Goal: Task Accomplishment & Management: Manage account settings

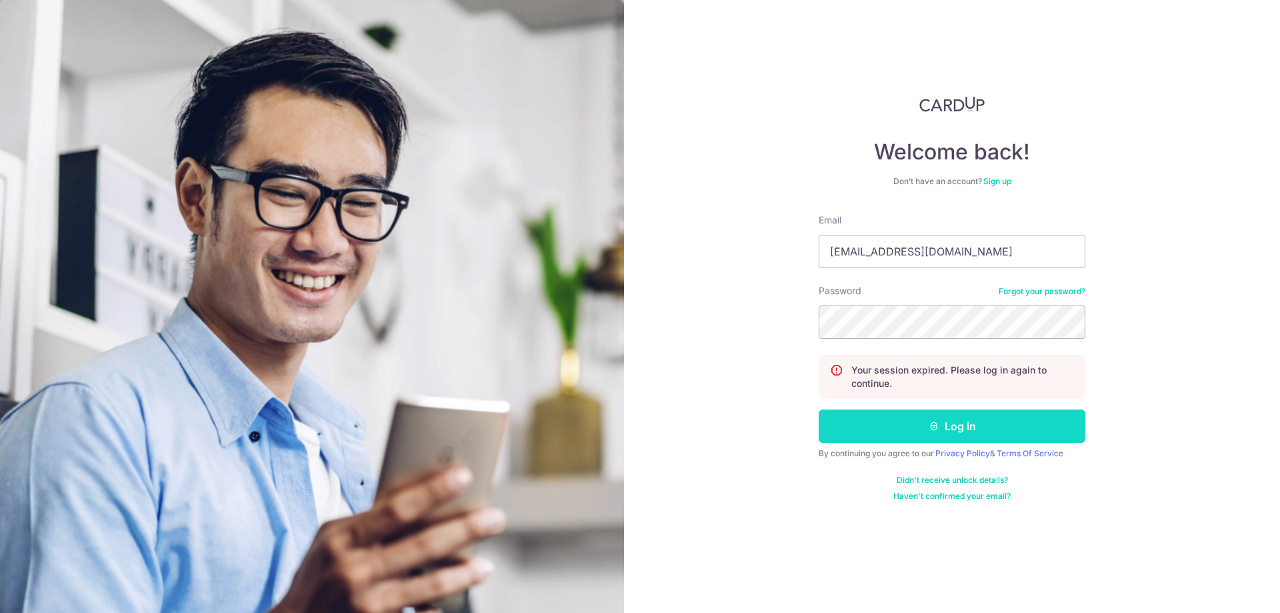
click at [850, 426] on button "Log in" at bounding box center [952, 425] width 267 height 33
click at [902, 418] on button "Log in" at bounding box center [952, 425] width 267 height 33
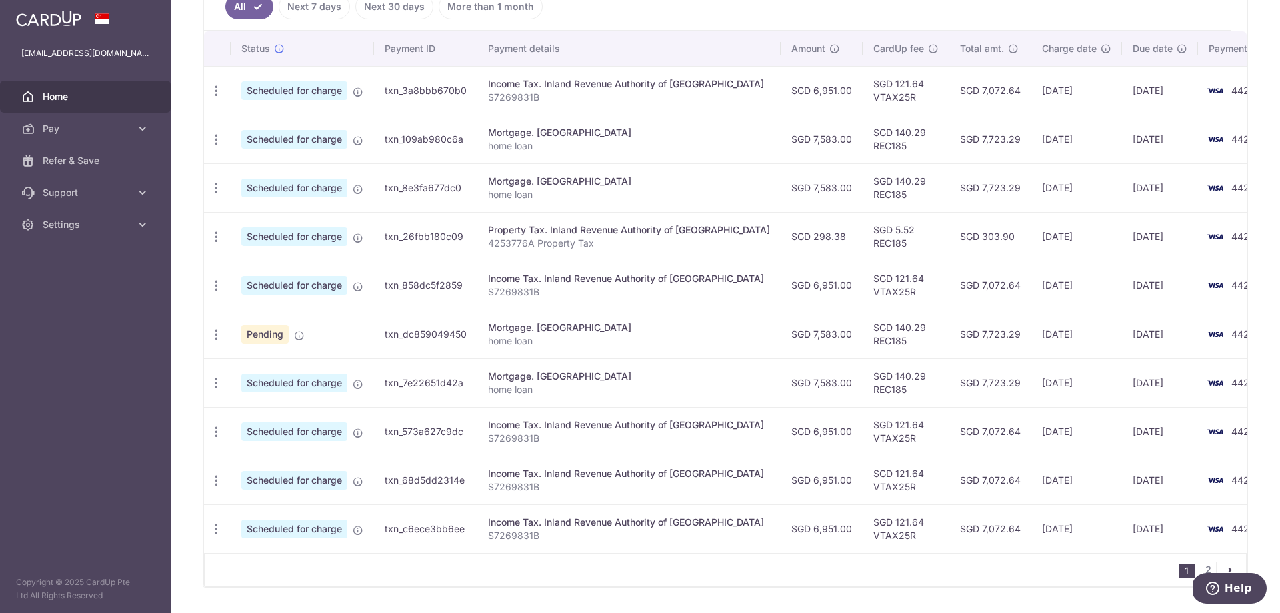
scroll to position [425, 0]
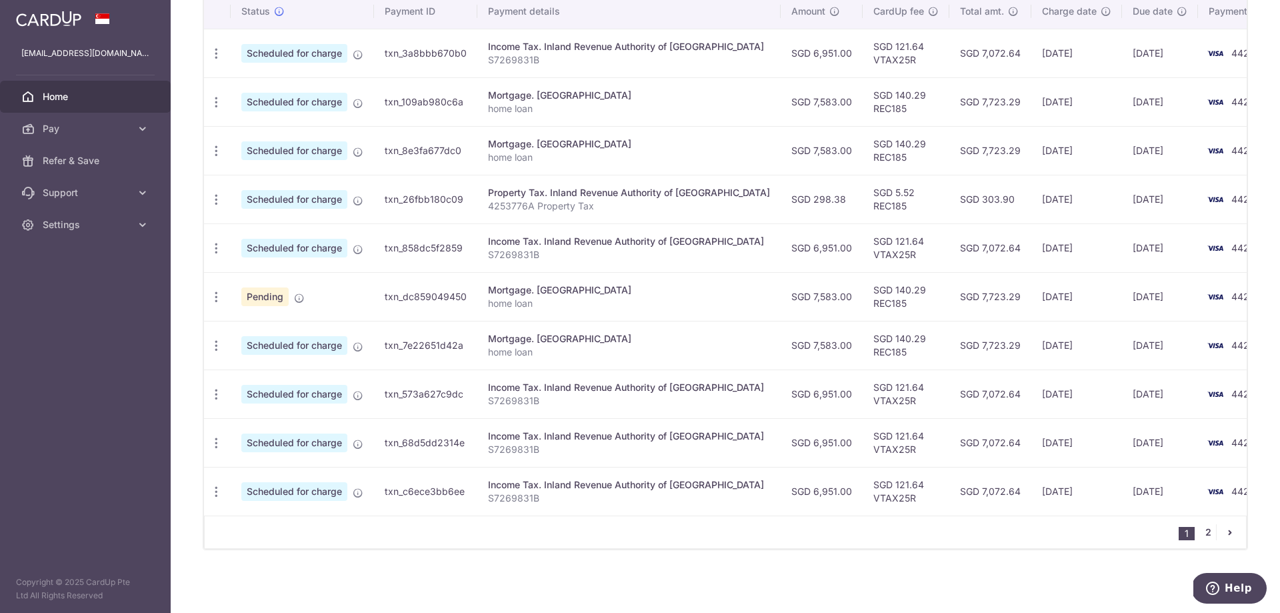
click at [1200, 531] on link "2" at bounding box center [1208, 532] width 16 height 16
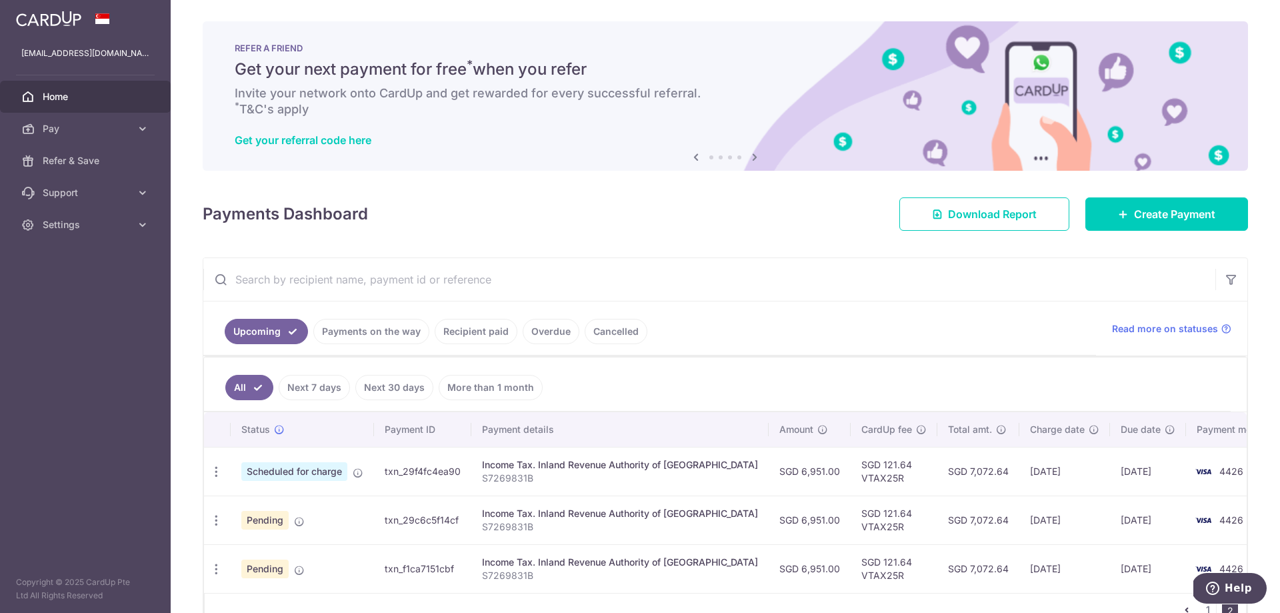
scroll to position [77, 0]
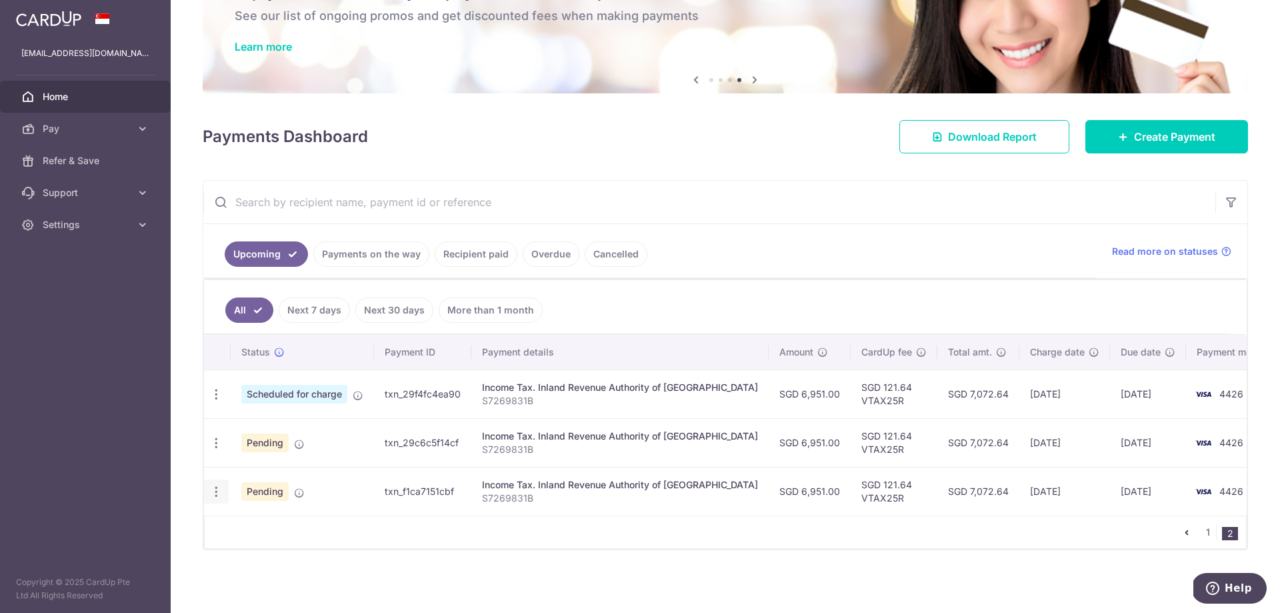
click at [217, 401] on icon "button" at bounding box center [216, 394] width 14 height 14
click at [243, 561] on span "Cancel payment" at bounding box center [287, 561] width 89 height 16
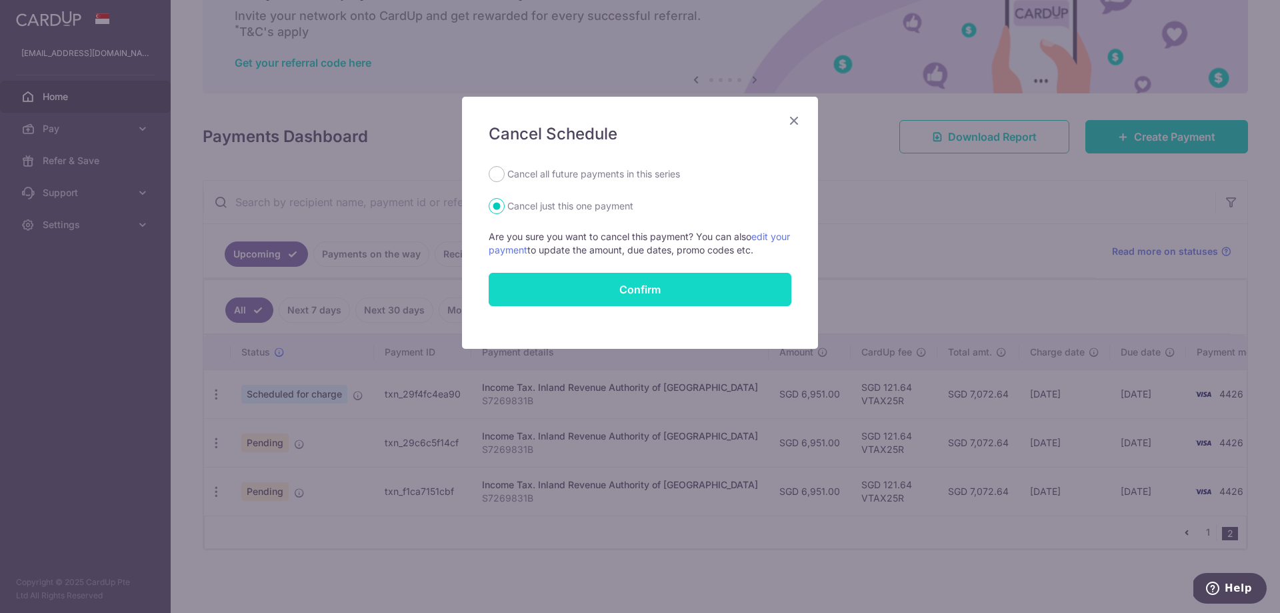
click at [648, 291] on input "Confirm" at bounding box center [640, 289] width 303 height 33
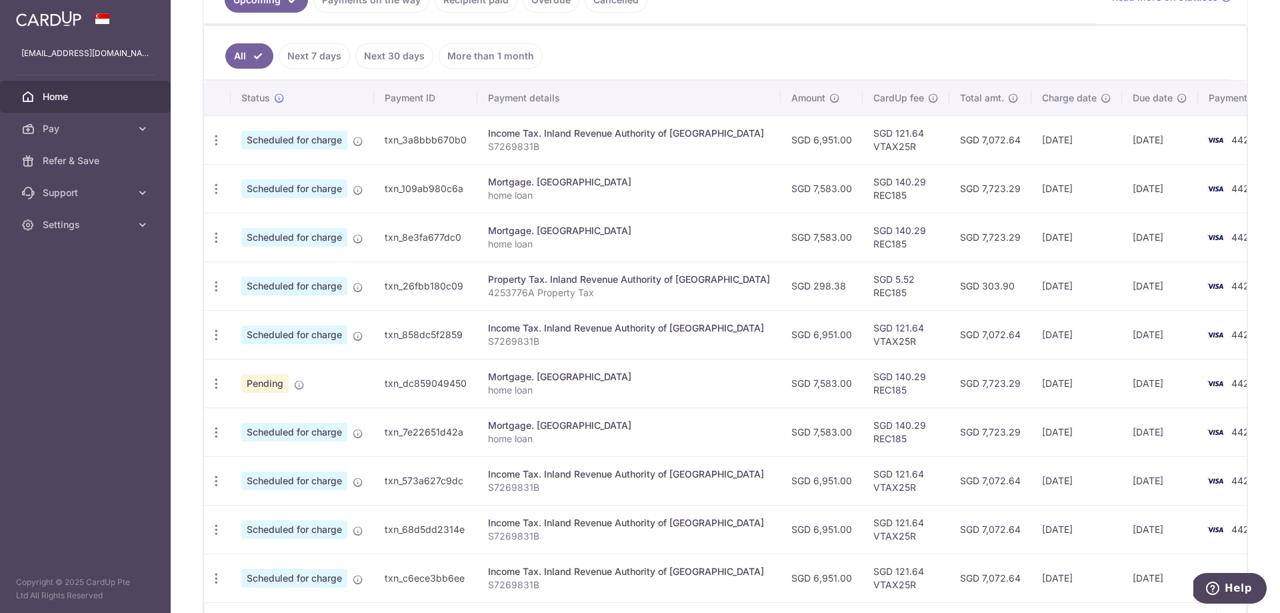
scroll to position [425, 0]
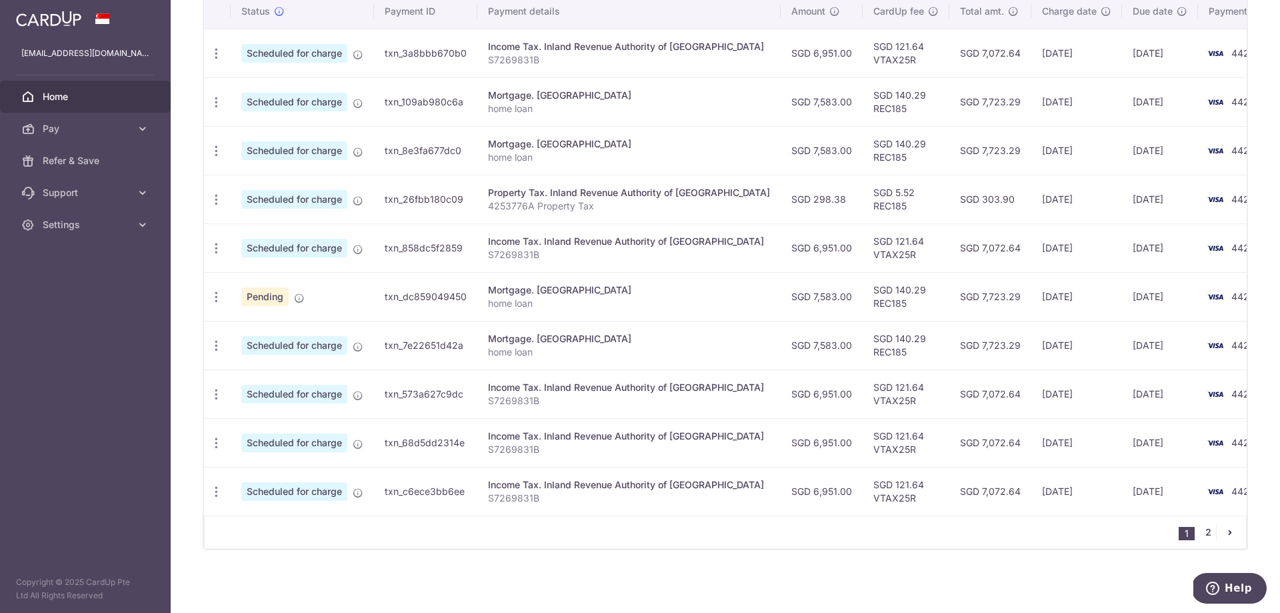
click at [1201, 531] on link "2" at bounding box center [1208, 532] width 16 height 16
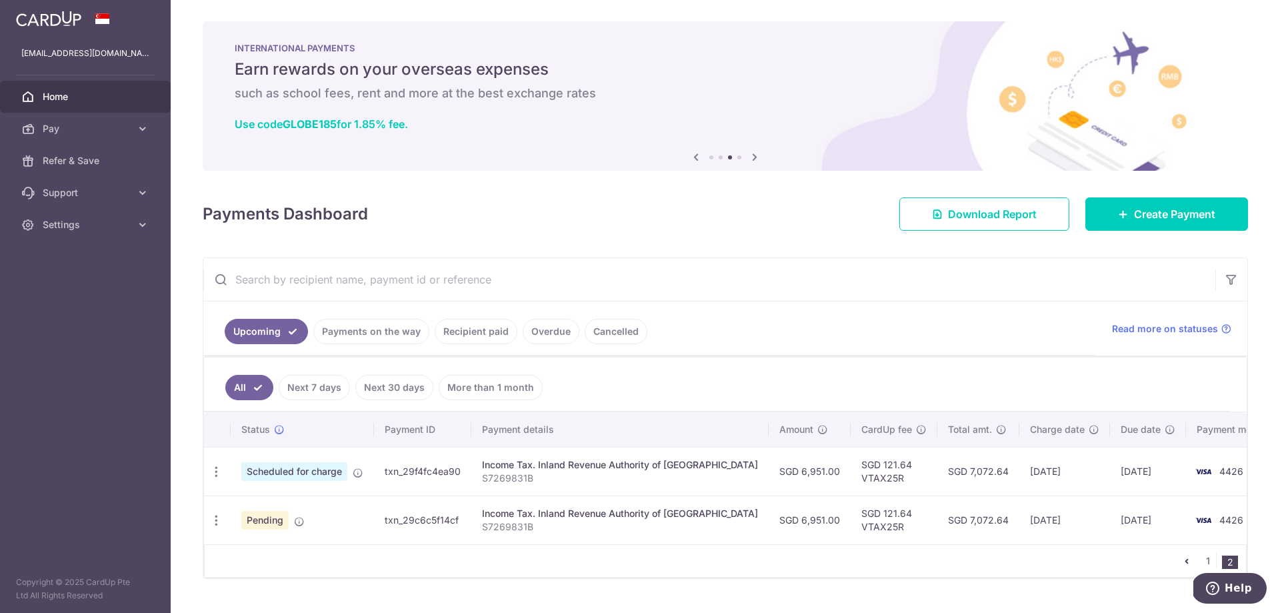
scroll to position [29, 0]
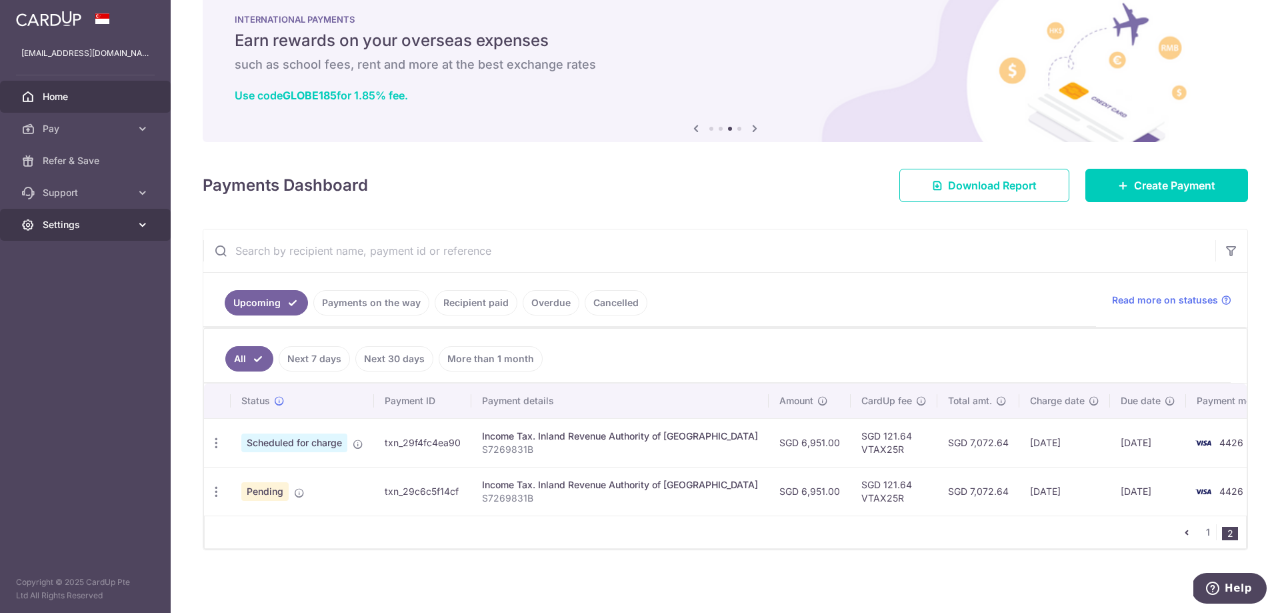
click at [94, 226] on span "Settings" at bounding box center [87, 224] width 88 height 13
click at [57, 288] on span "Logout" at bounding box center [87, 288] width 88 height 13
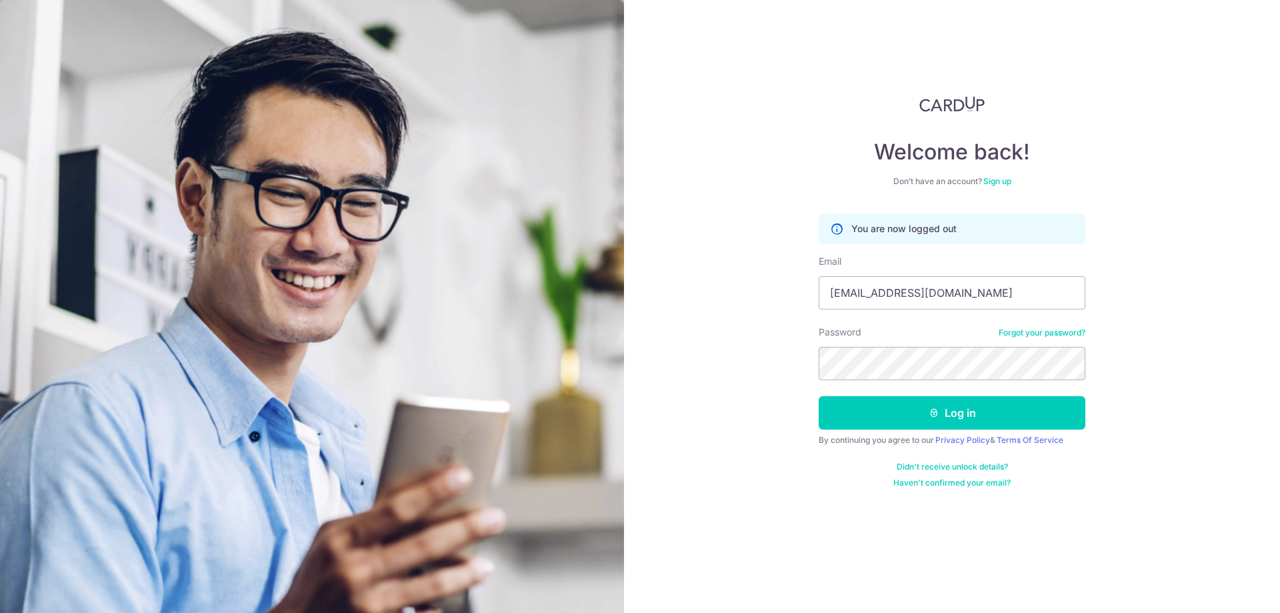
type input "xuchen116@aliyun.com"
click at [920, 415] on button "Log in" at bounding box center [952, 412] width 267 height 33
